Goal: Information Seeking & Learning: Check status

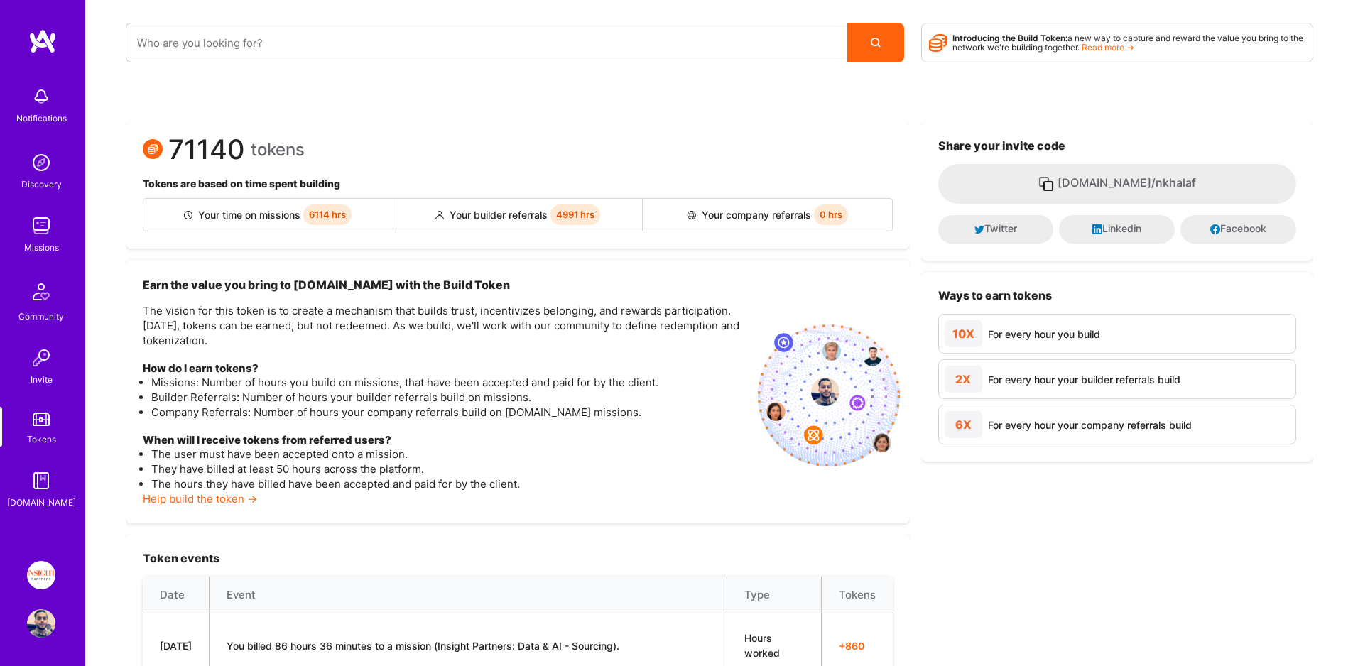
click at [33, 234] on img at bounding box center [41, 226] width 28 height 28
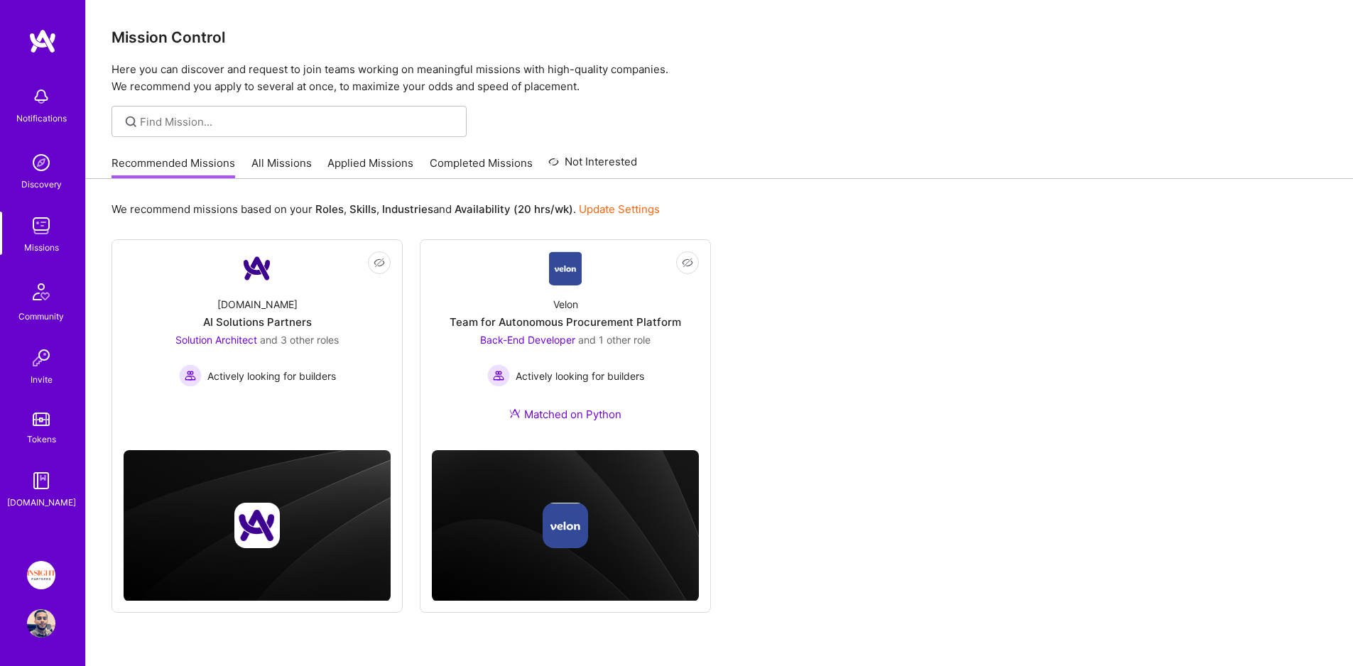
click at [371, 160] on link "Applied Missions" at bounding box center [370, 167] width 86 height 23
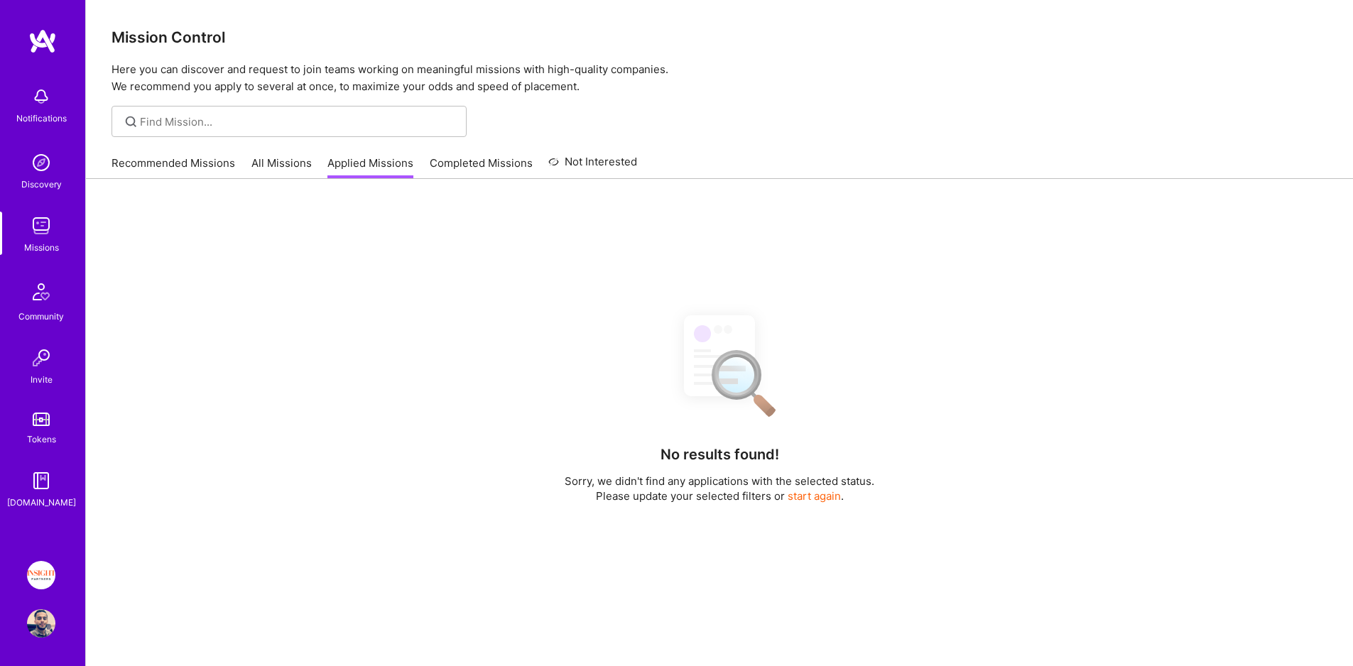
click at [451, 160] on link "Completed Missions" at bounding box center [481, 167] width 103 height 23
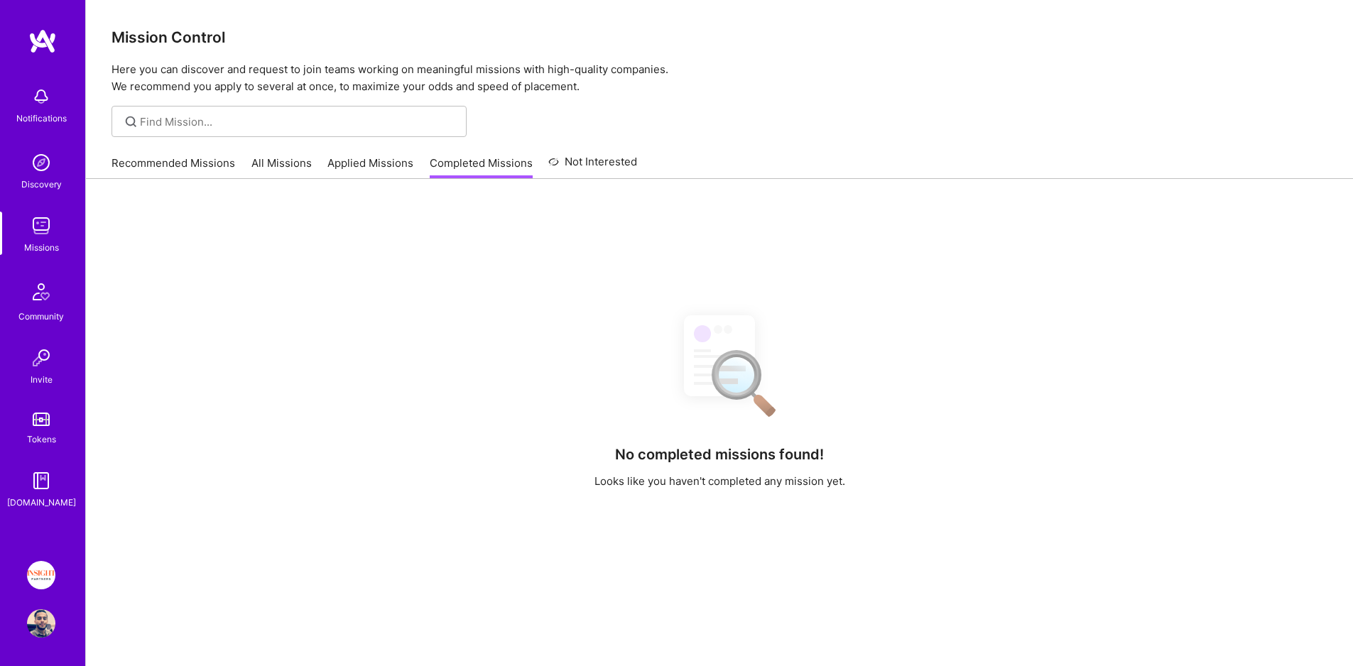
click at [366, 162] on link "Applied Missions" at bounding box center [370, 167] width 86 height 23
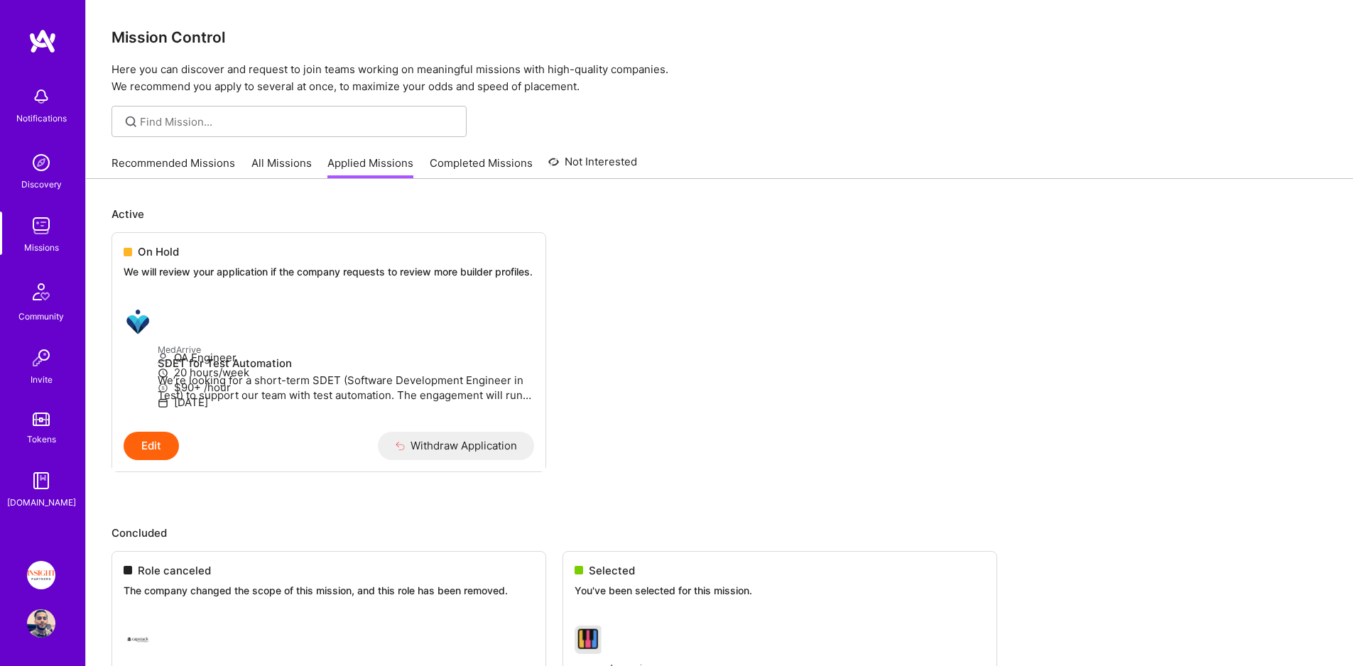
click at [457, 168] on link "Completed Missions" at bounding box center [481, 167] width 103 height 23
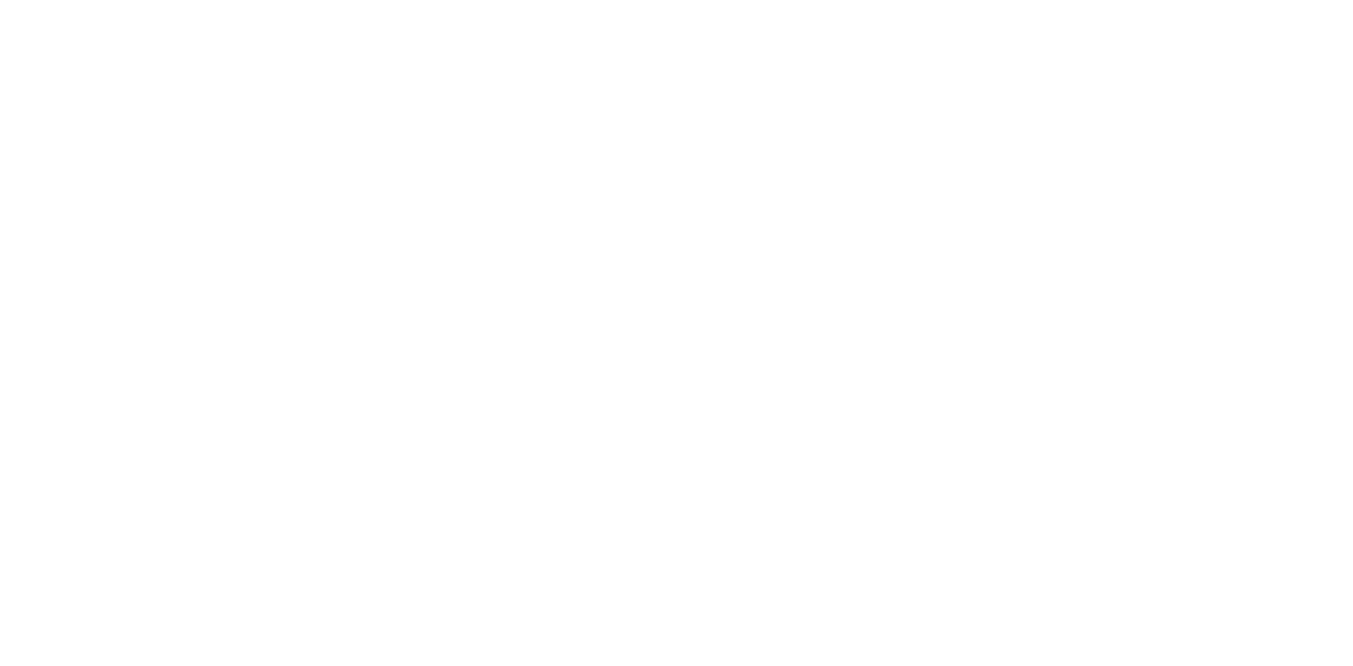
click at [0, 0] on div "Notifications Discovery Missions Community Invite Tokens [DOMAIN_NAME]" at bounding box center [0, 0] width 0 height 0
click at [0, 0] on img at bounding box center [0, 0] width 0 height 0
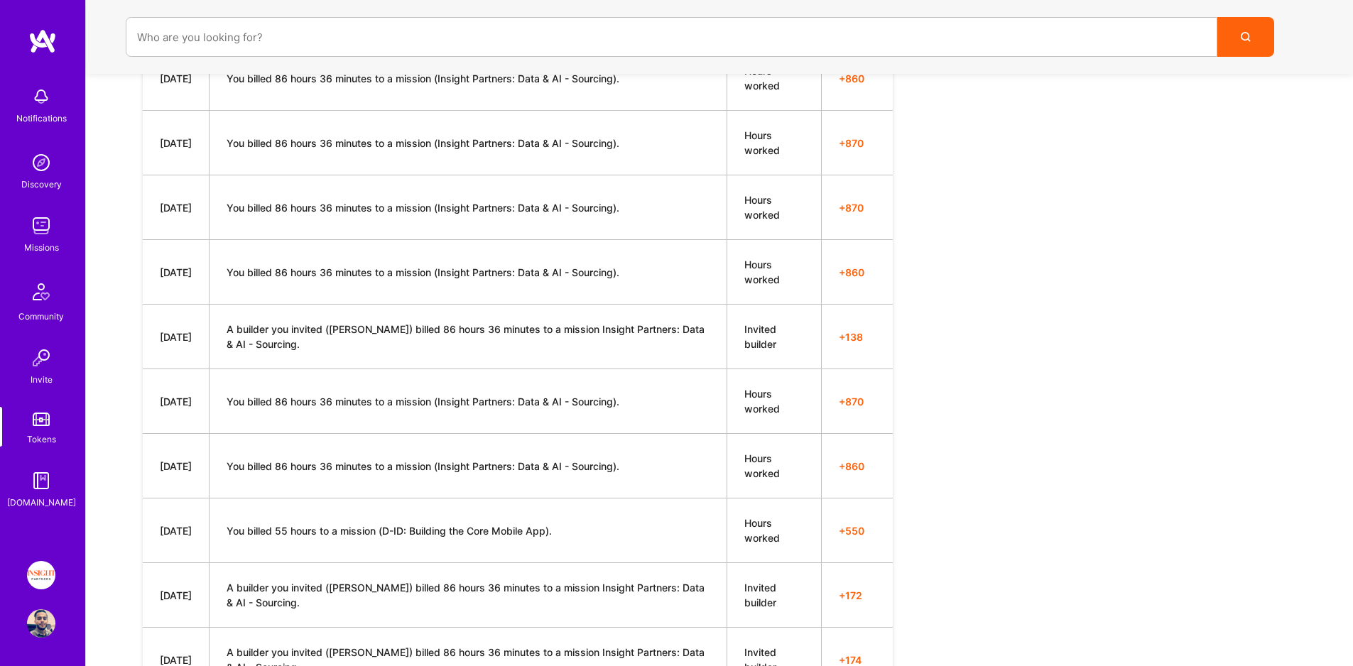
scroll to position [253, 0]
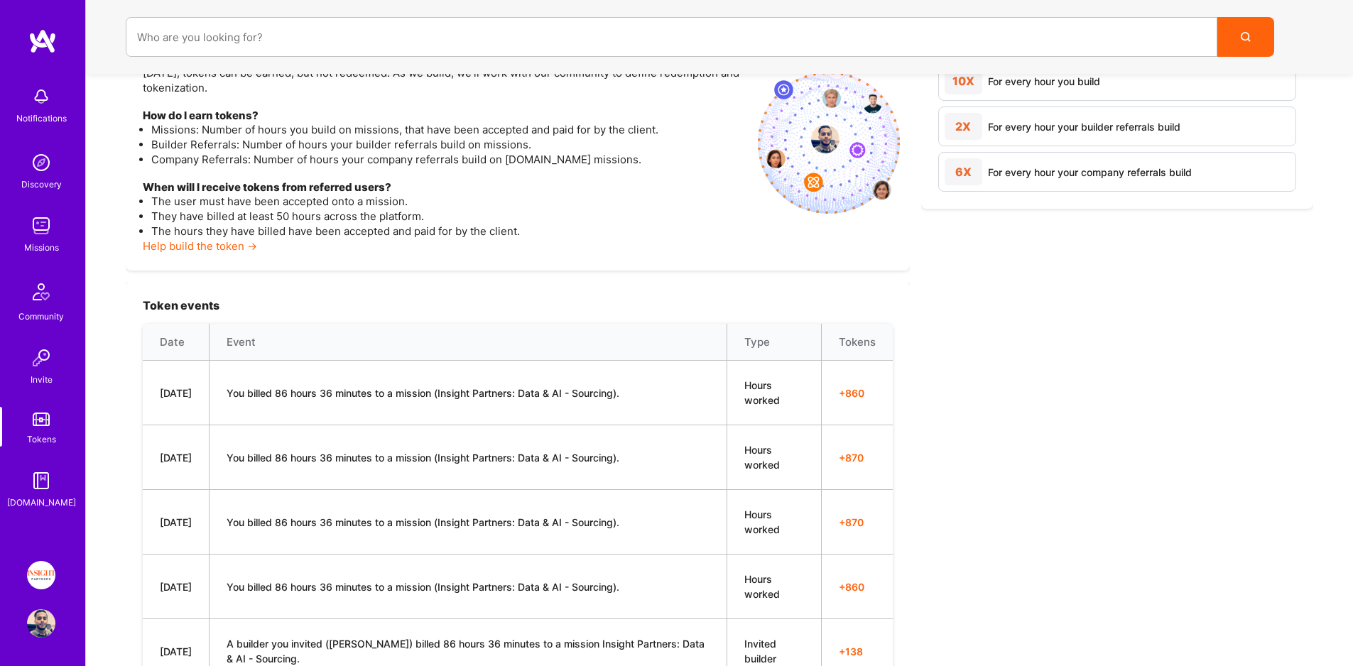
click at [254, 394] on td "You billed 86 hours 36 minutes to a mission (Insight Partners: Data & AI - Sour…" at bounding box center [469, 393] width 518 height 65
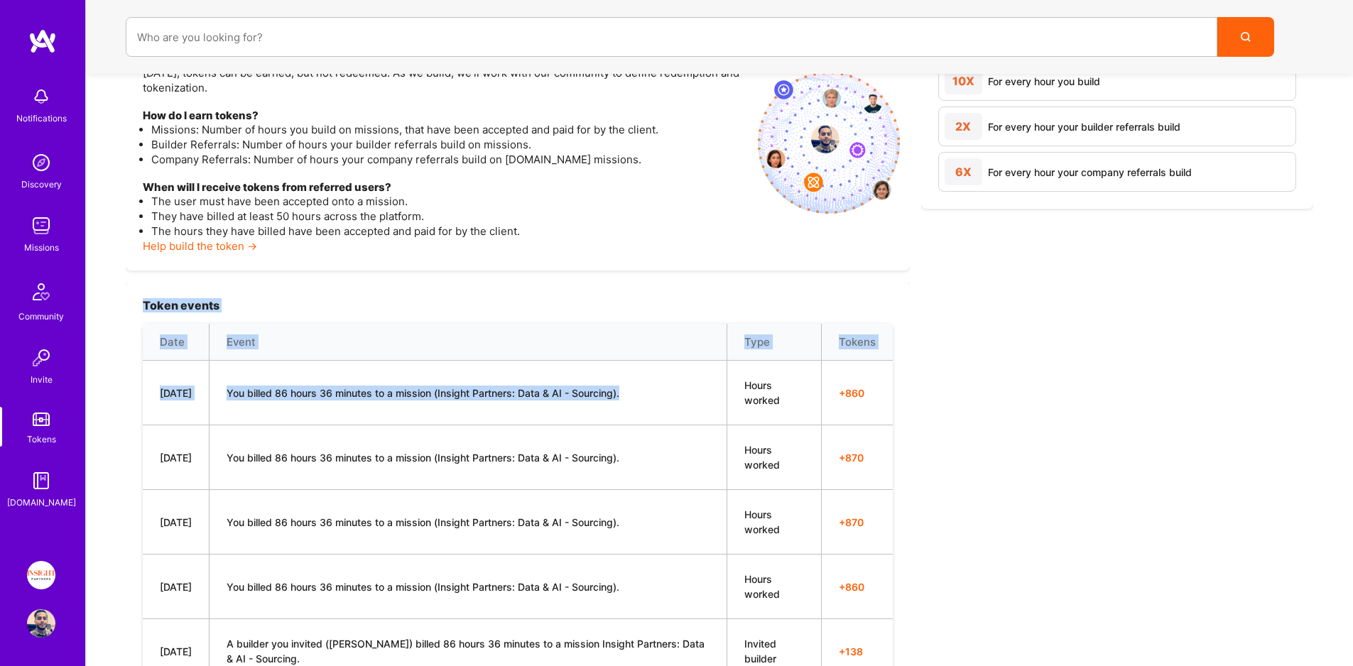
drag, startPoint x: 254, startPoint y: 394, endPoint x: 145, endPoint y: 310, distance: 137.8
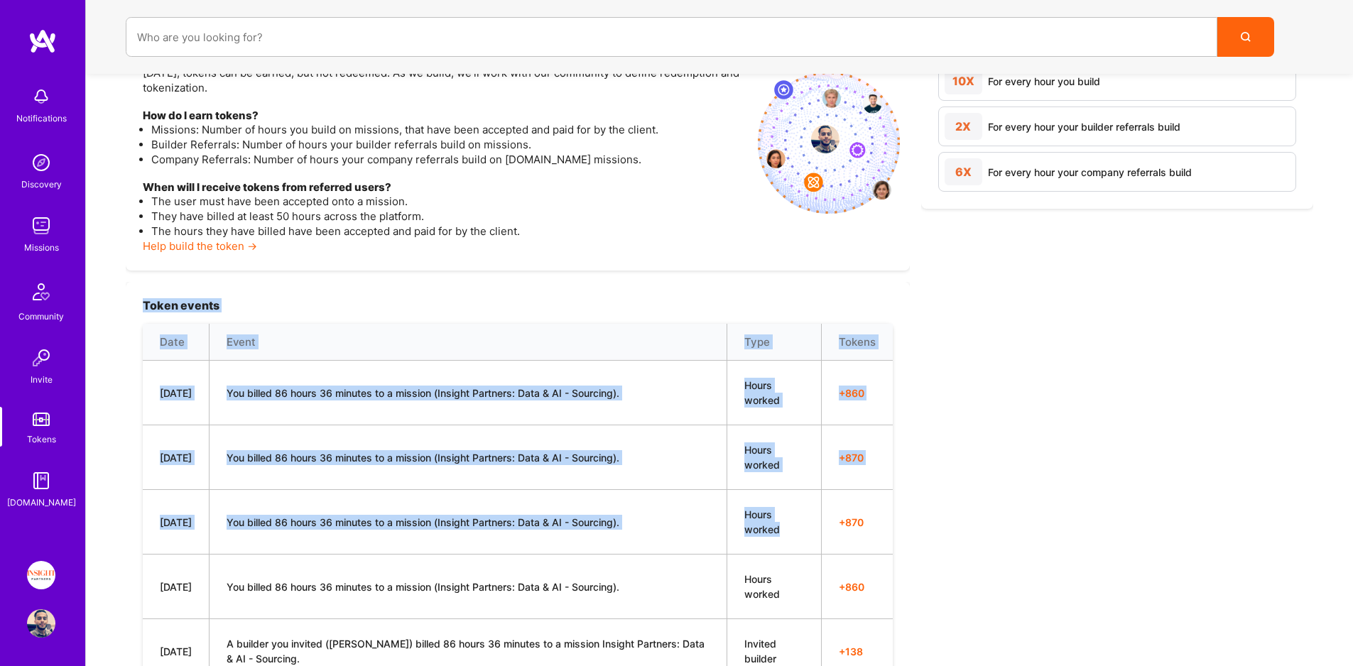
drag, startPoint x: 147, startPoint y: 283, endPoint x: 775, endPoint y: 532, distance: 675.3
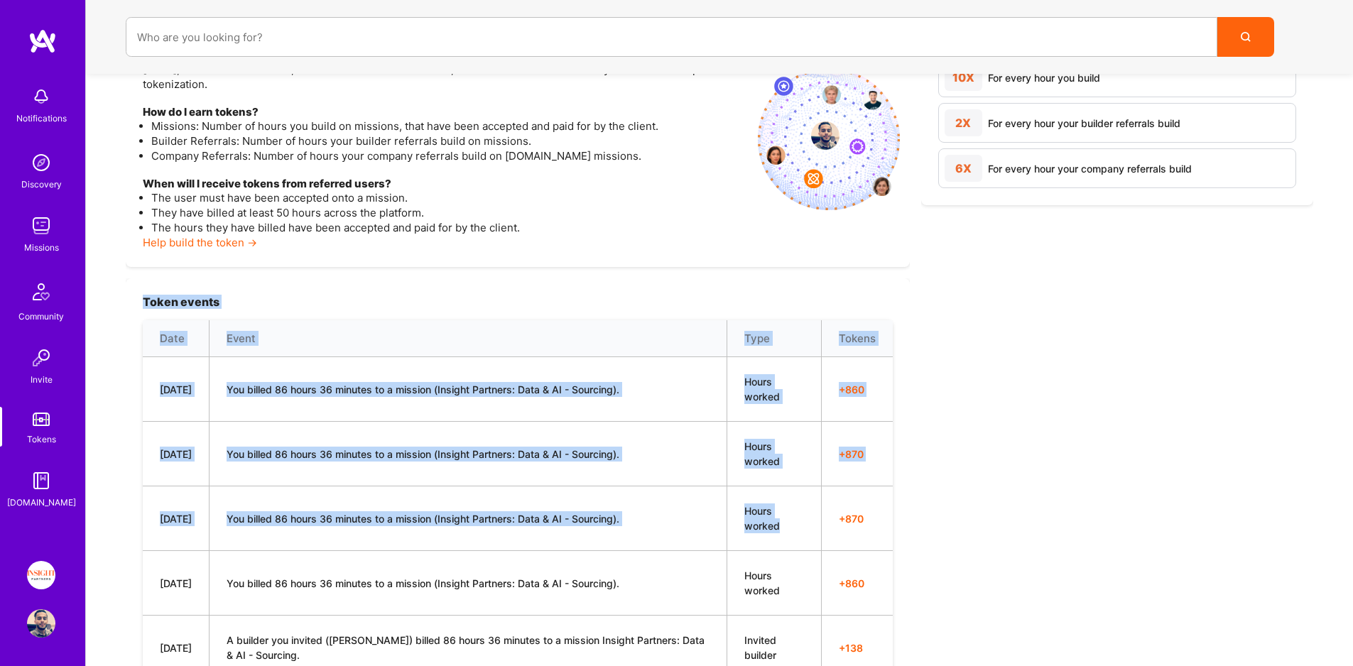
scroll to position [0, 0]
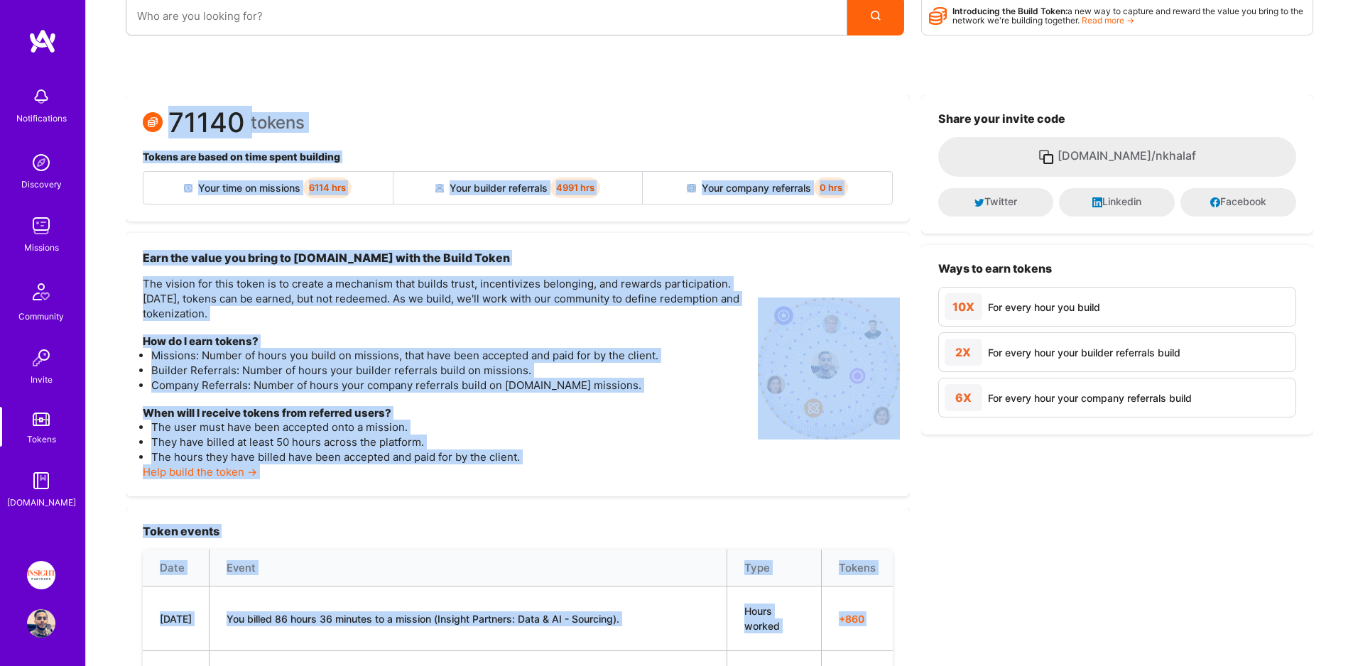
scroll to position [77, 0]
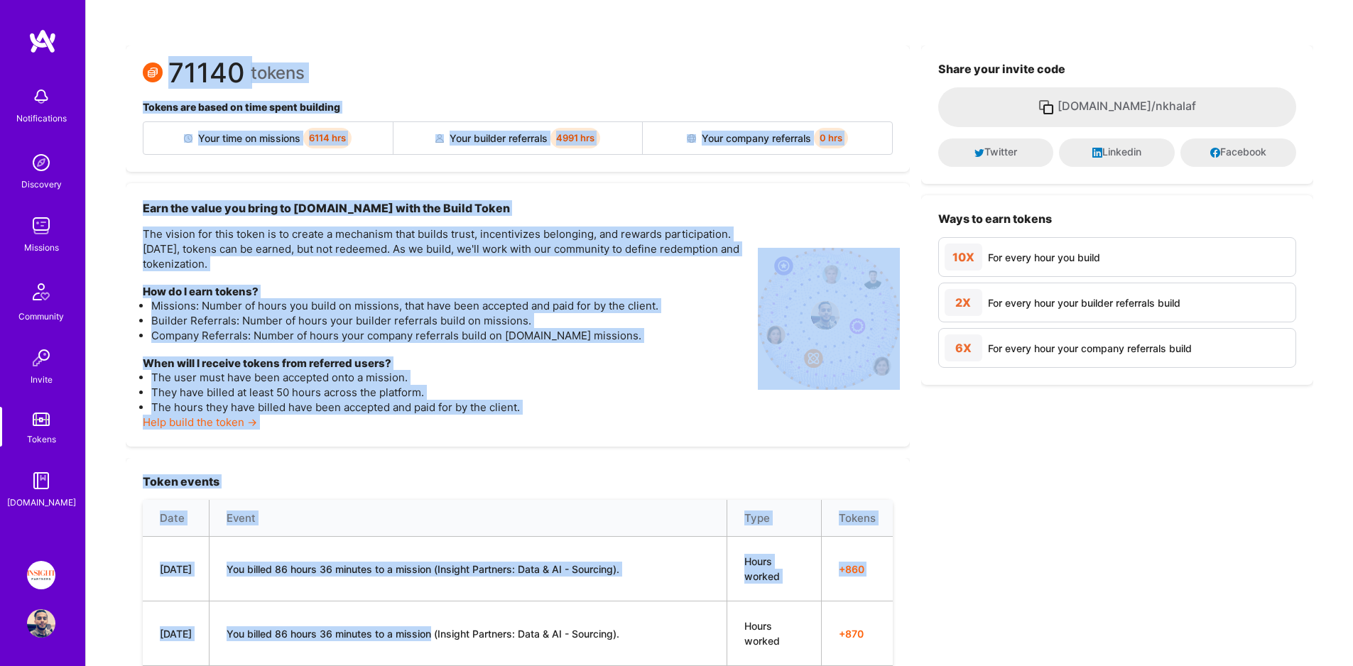
drag, startPoint x: 196, startPoint y: 102, endPoint x: 437, endPoint y: 636, distance: 585.9
click at [734, 55] on div "71140 tokens Tokens are based on time spent building Your time on missions 6114…" at bounding box center [518, 108] width 784 height 126
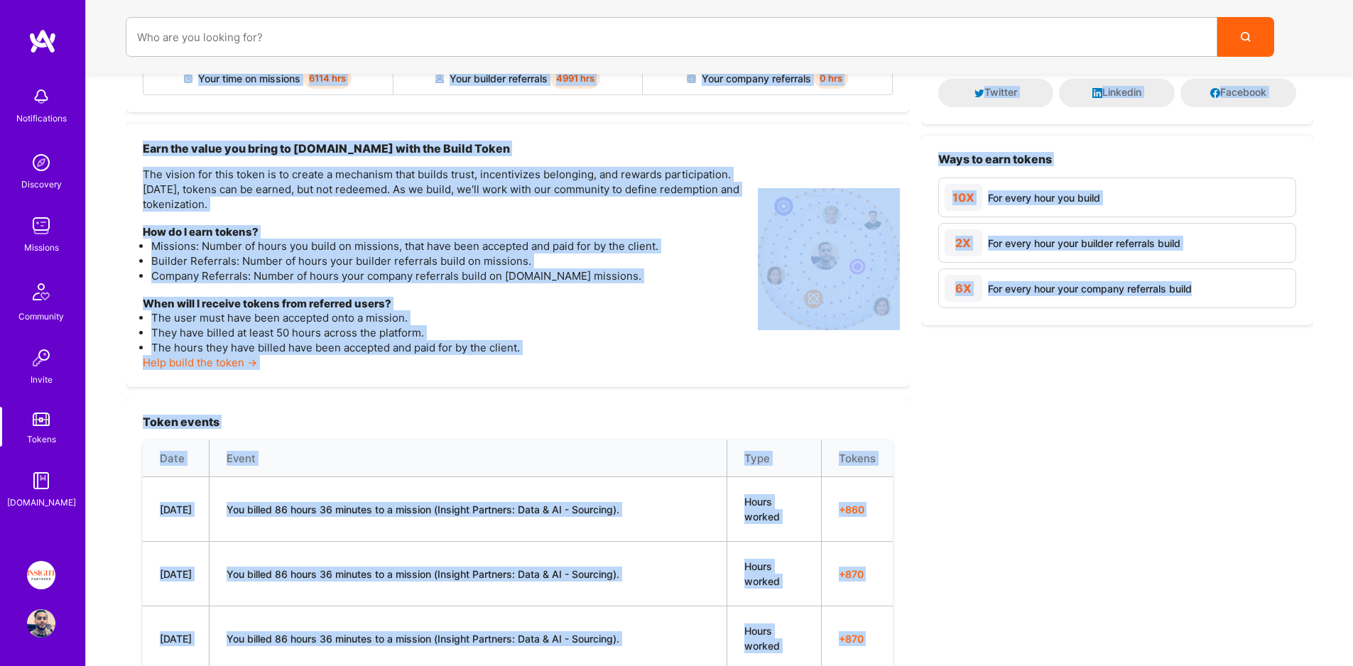
scroll to position [337, 0]
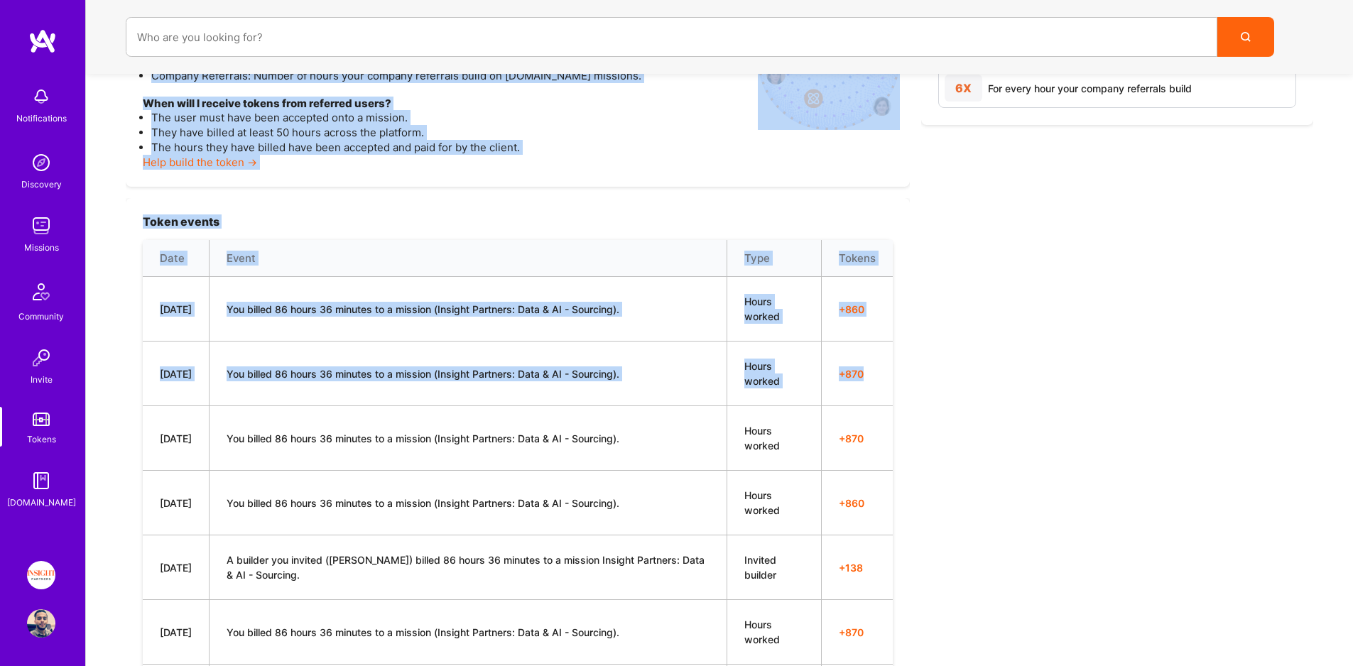
drag, startPoint x: 585, startPoint y: 31, endPoint x: 863, endPoint y: 377, distance: 443.6
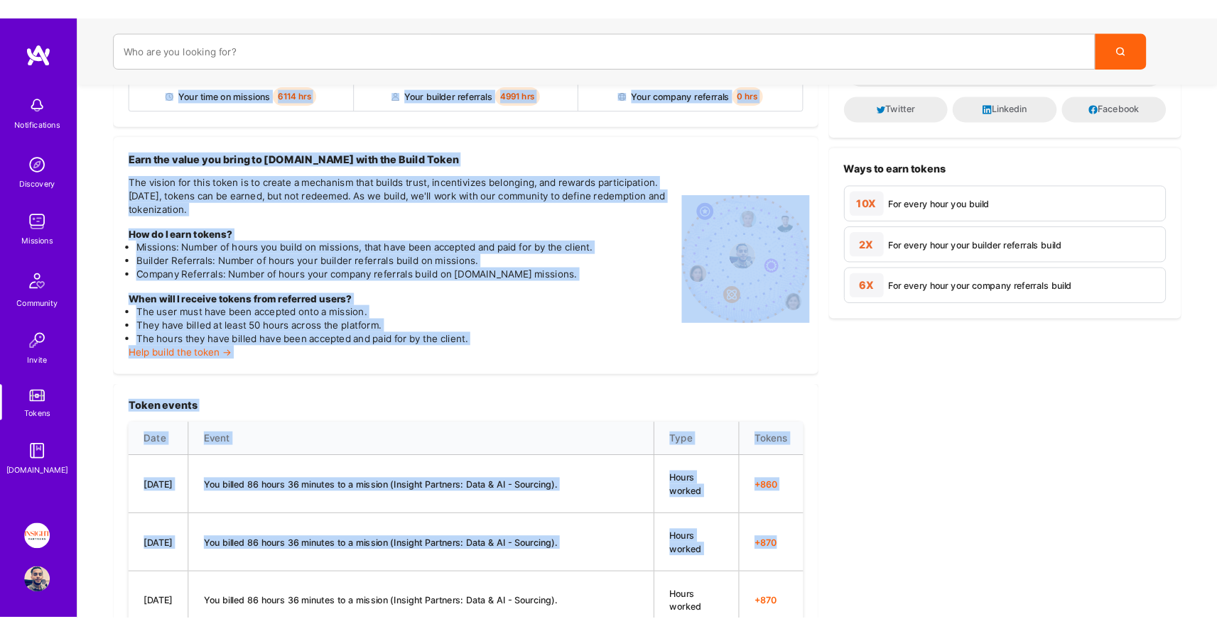
scroll to position [0, 0]
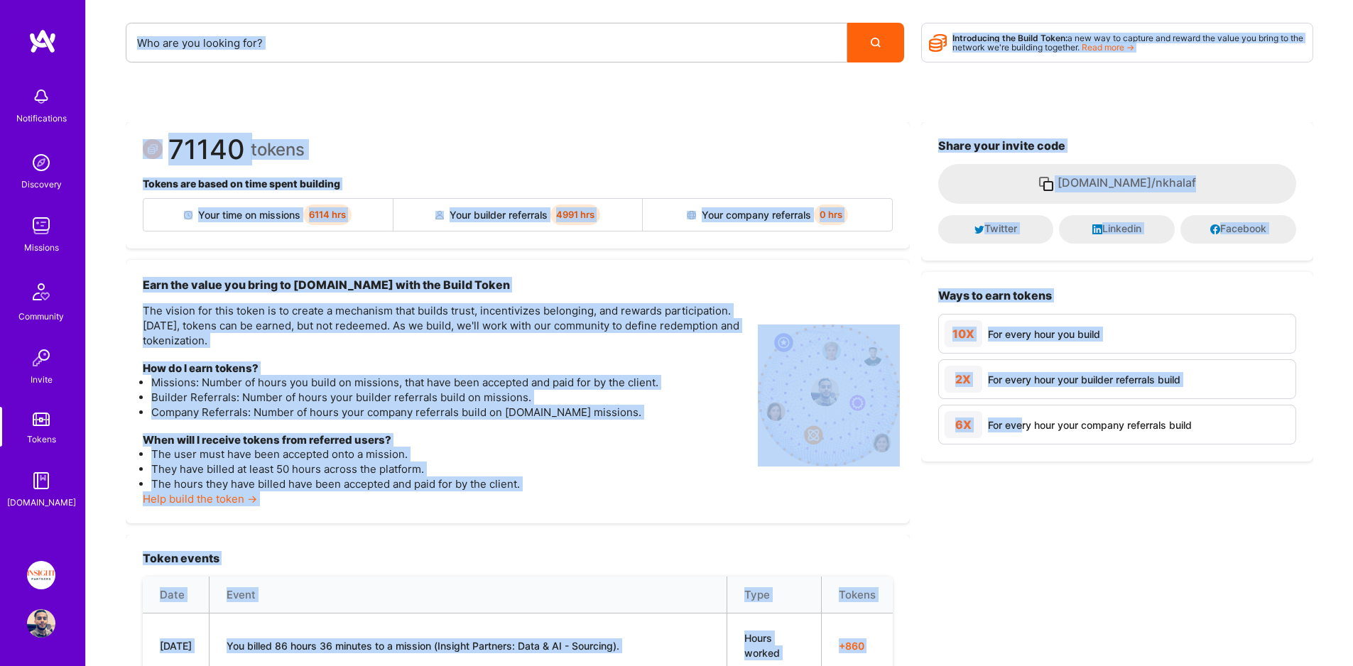
drag, startPoint x: 114, startPoint y: 26, endPoint x: 1024, endPoint y: 428, distance: 995.0
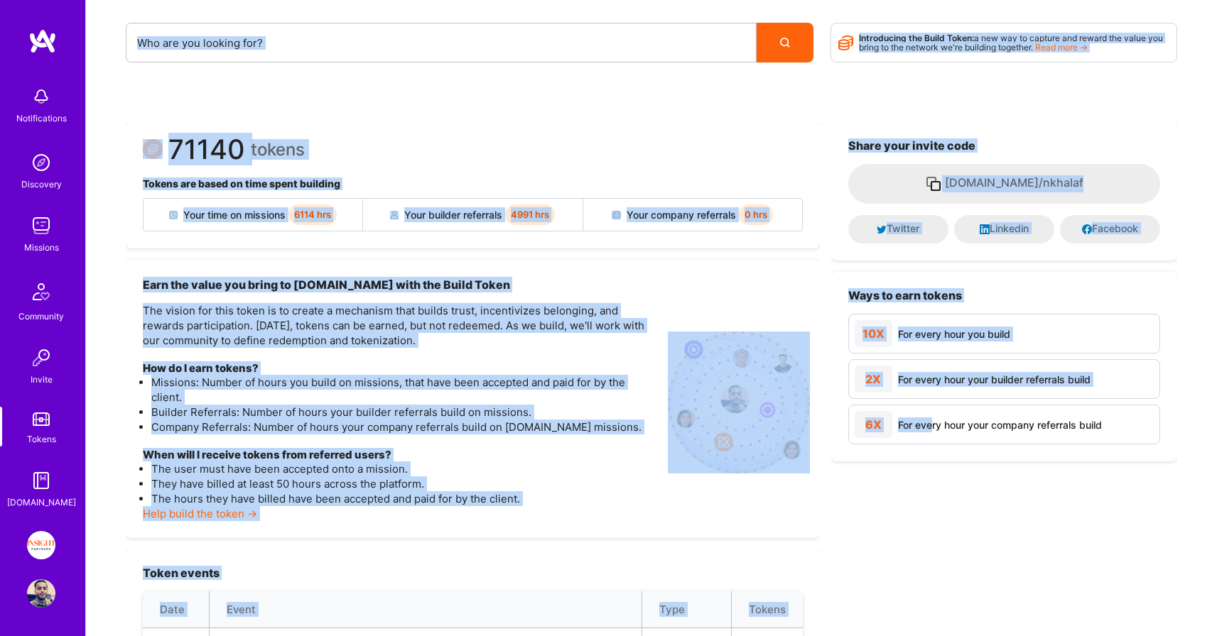
click at [57, 242] on div "Missions" at bounding box center [41, 247] width 35 height 15
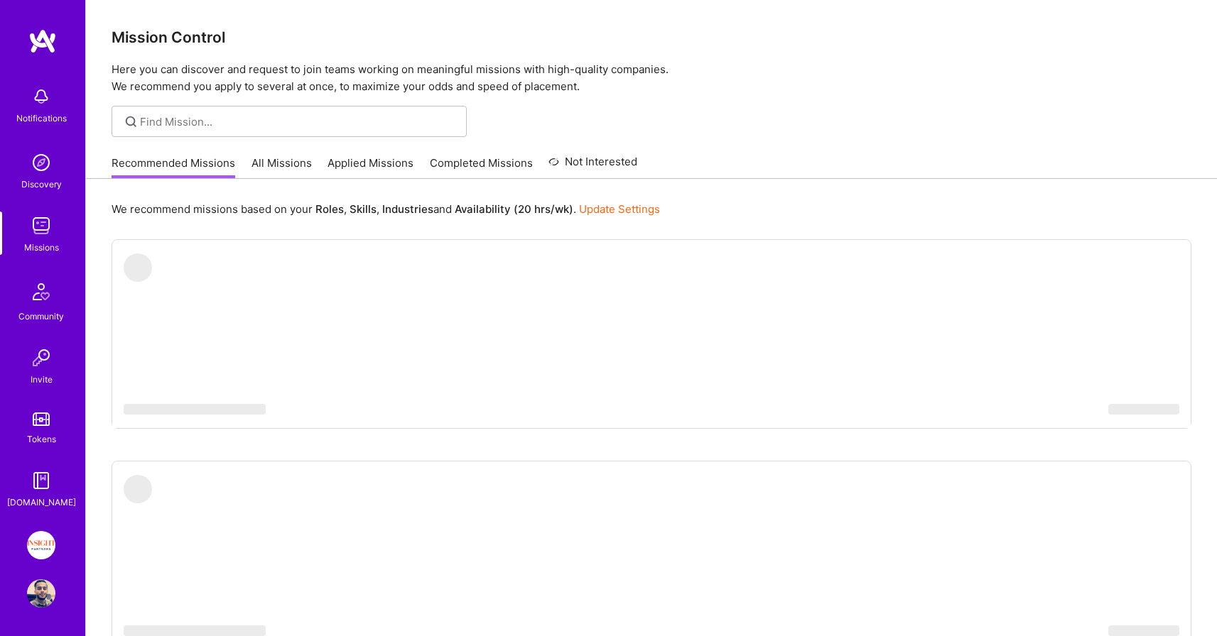
click at [744, 50] on div "Mission Control Here you can discover and request to join teams working on mean…" at bounding box center [651, 47] width 1131 height 95
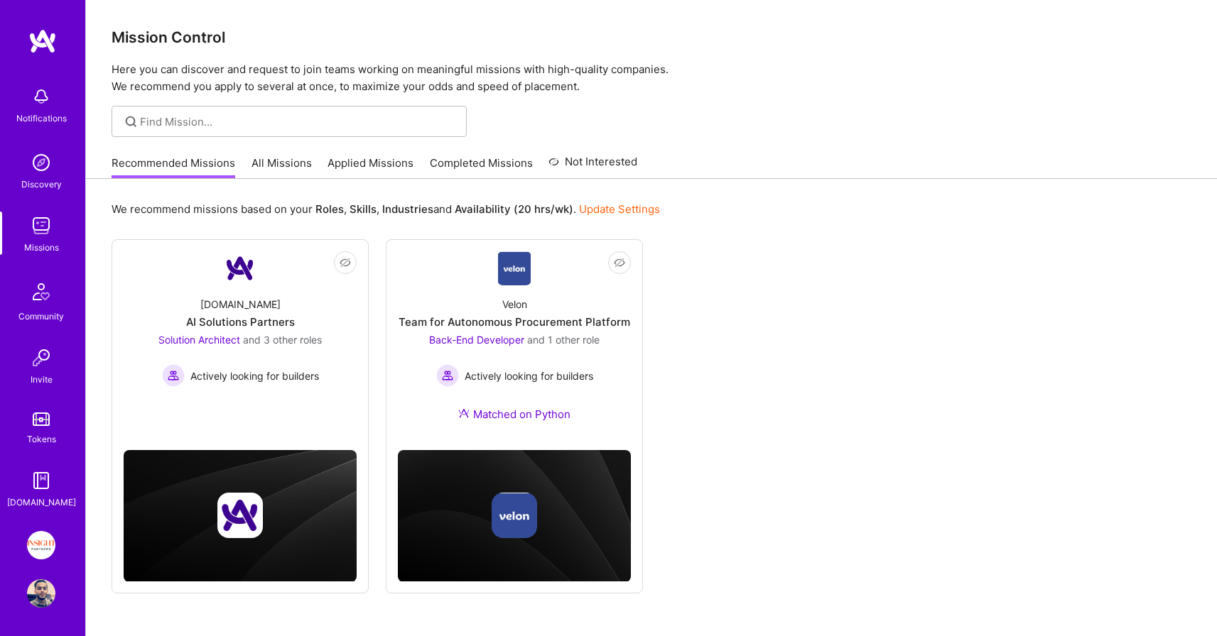
click at [400, 162] on link "Applied Missions" at bounding box center [370, 167] width 86 height 23
